Goal: Task Accomplishment & Management: Manage account settings

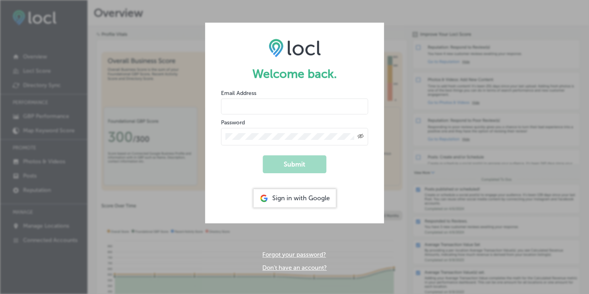
type input "[EMAIL_ADDRESS][DOMAIN_NAME]"
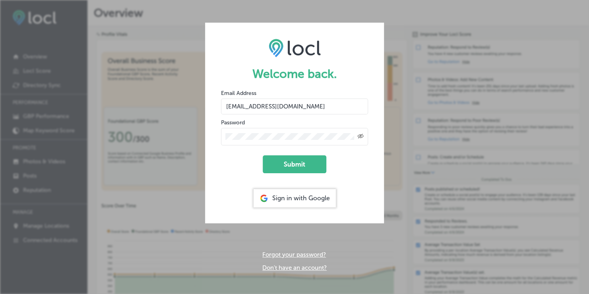
click at [237, 156] on form "Welcome back. Email Address [EMAIL_ADDRESS][DOMAIN_NAME] Password Created with …" at bounding box center [294, 123] width 179 height 200
click at [276, 165] on button "Submit" at bounding box center [295, 165] width 64 height 18
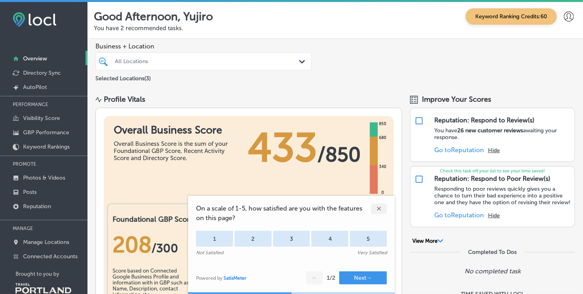
click at [379, 208] on div "✕" at bounding box center [379, 209] width 16 height 10
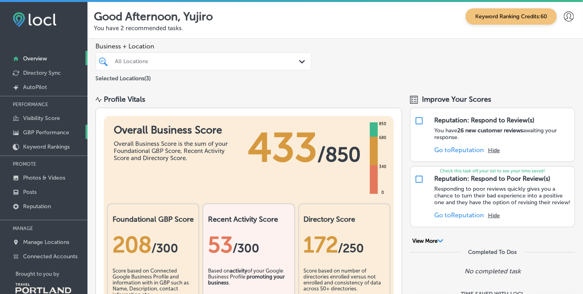
scroll to position [16, 0]
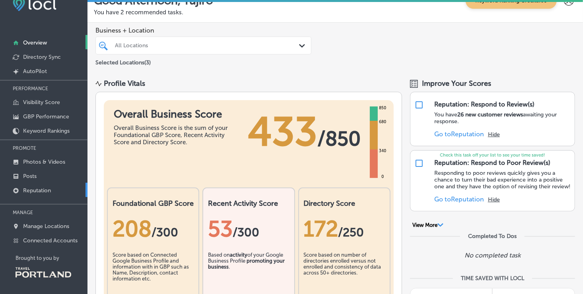
click at [40, 188] on p "Reputation" at bounding box center [37, 190] width 28 height 7
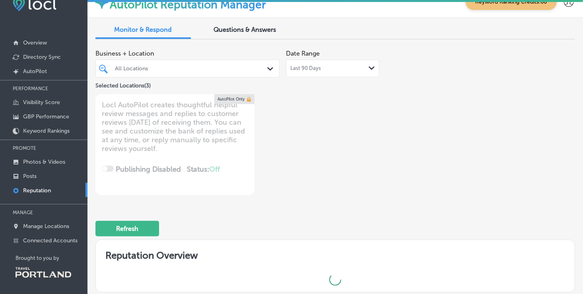
type textarea "x"
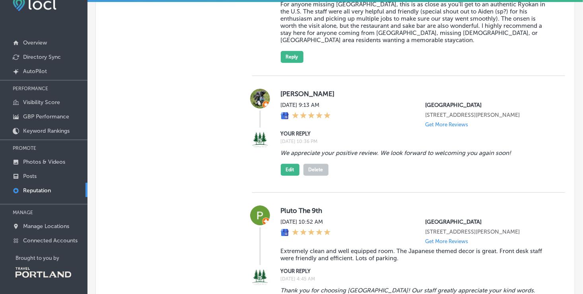
scroll to position [1069, 0]
